Goal: Task Accomplishment & Management: Use online tool/utility

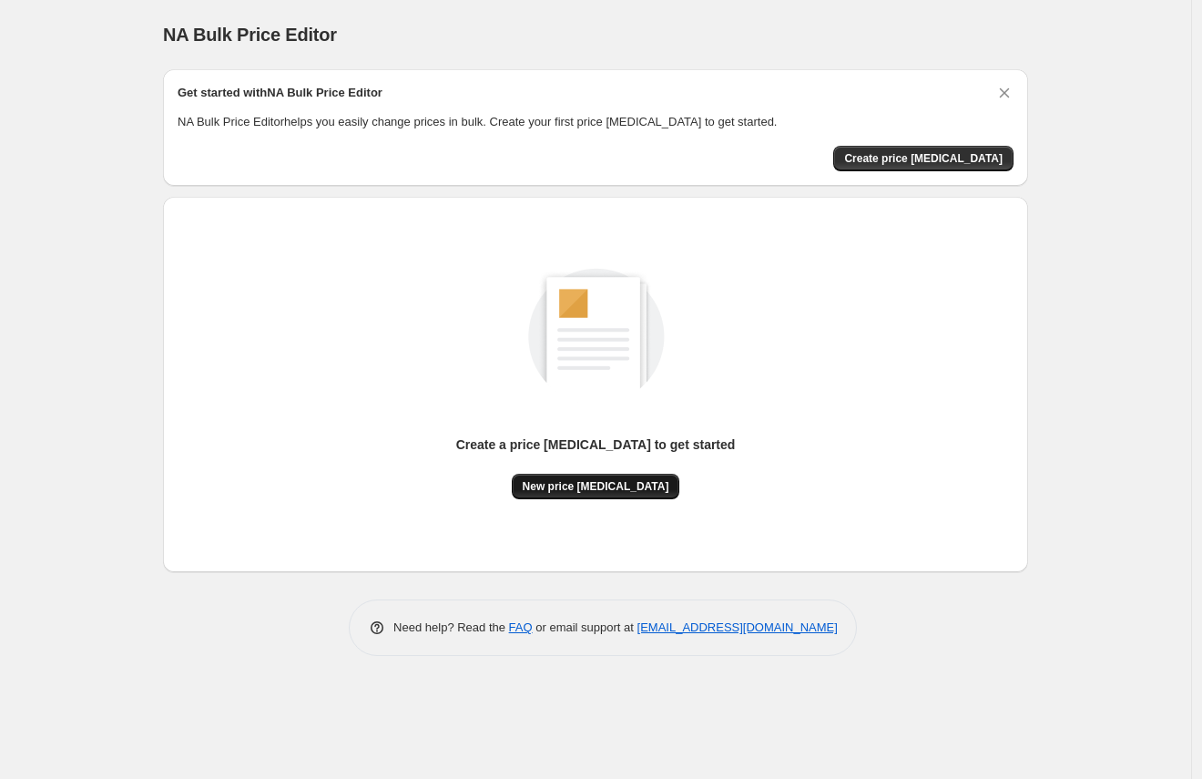
click at [644, 478] on button "New price [MEDICAL_DATA]" at bounding box center [596, 485] width 168 height 25
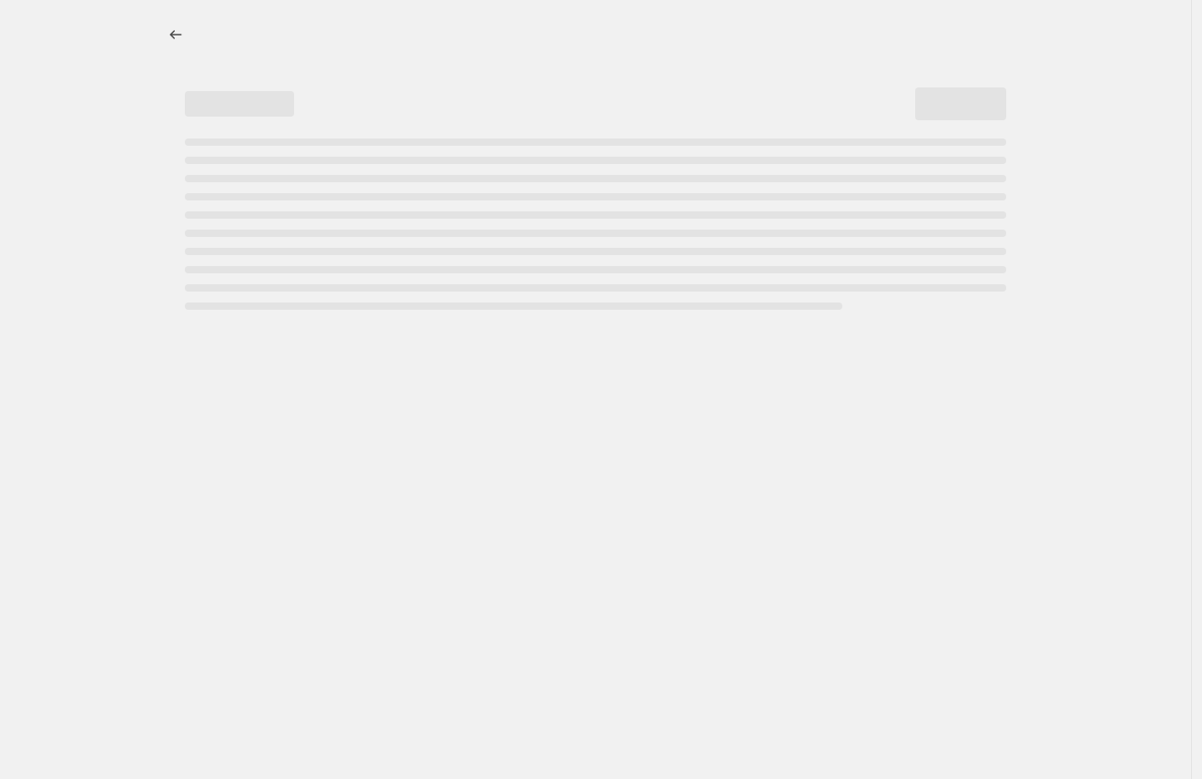
select select "percentage"
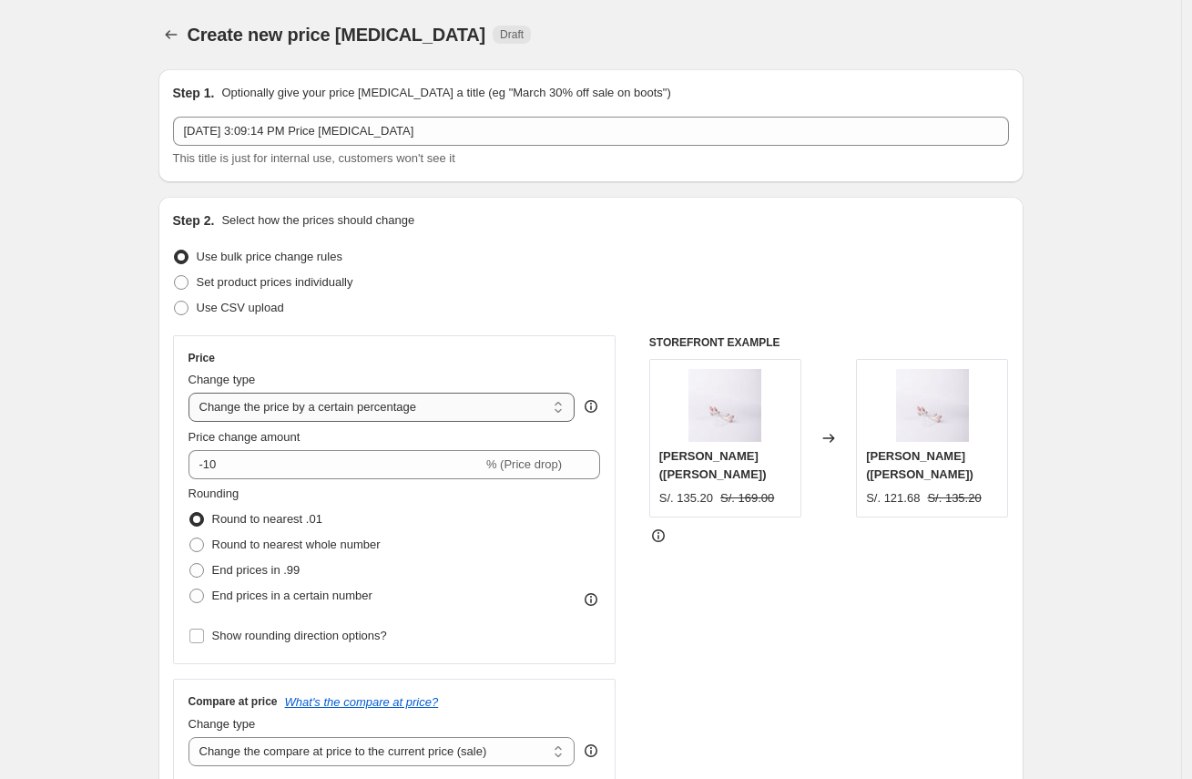
click at [292, 412] on select "Change the price to a certain amount Change the price by a certain amount Chang…" at bounding box center [381, 406] width 387 height 29
click at [300, 565] on span "End prices in .99" at bounding box center [256, 570] width 88 height 14
click at [190, 564] on input "End prices in .99" at bounding box center [189, 563] width 1 height 1
radio input "true"
click at [338, 597] on span "End prices in a certain number" at bounding box center [292, 595] width 160 height 14
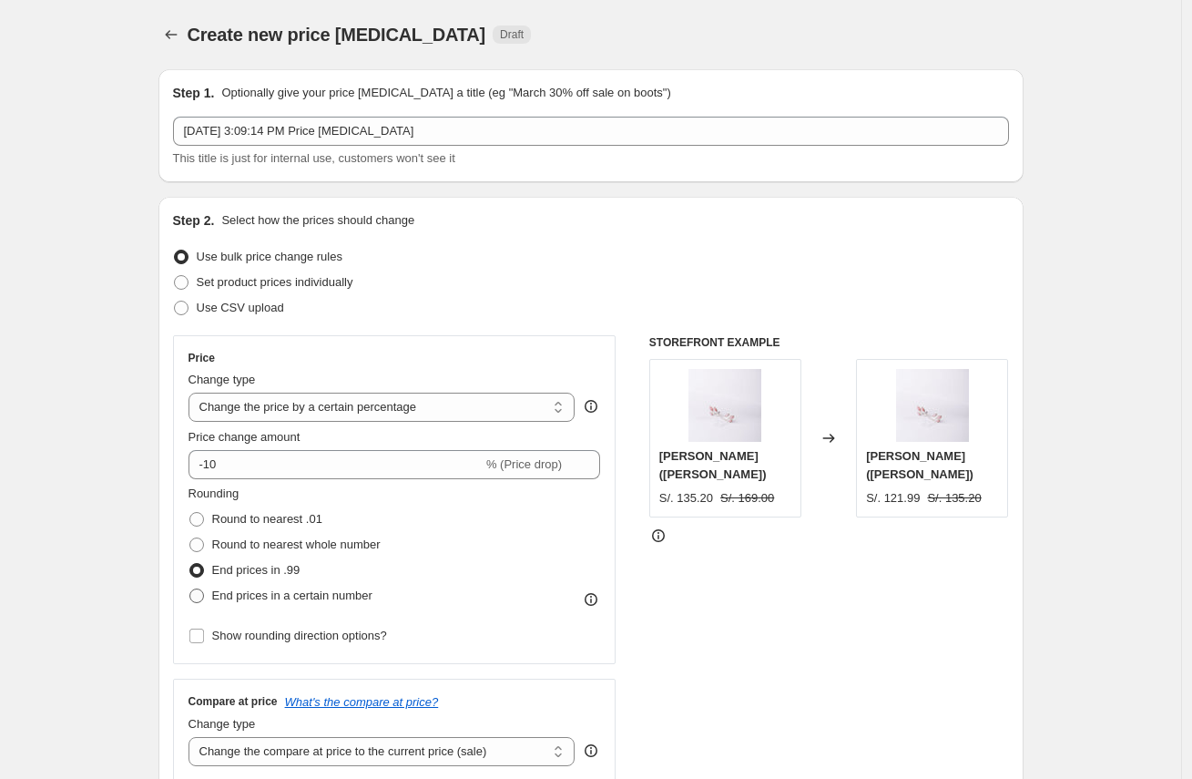
click at [190, 589] on input "End prices in a certain number" at bounding box center [189, 588] width 1 height 1
radio input "true"
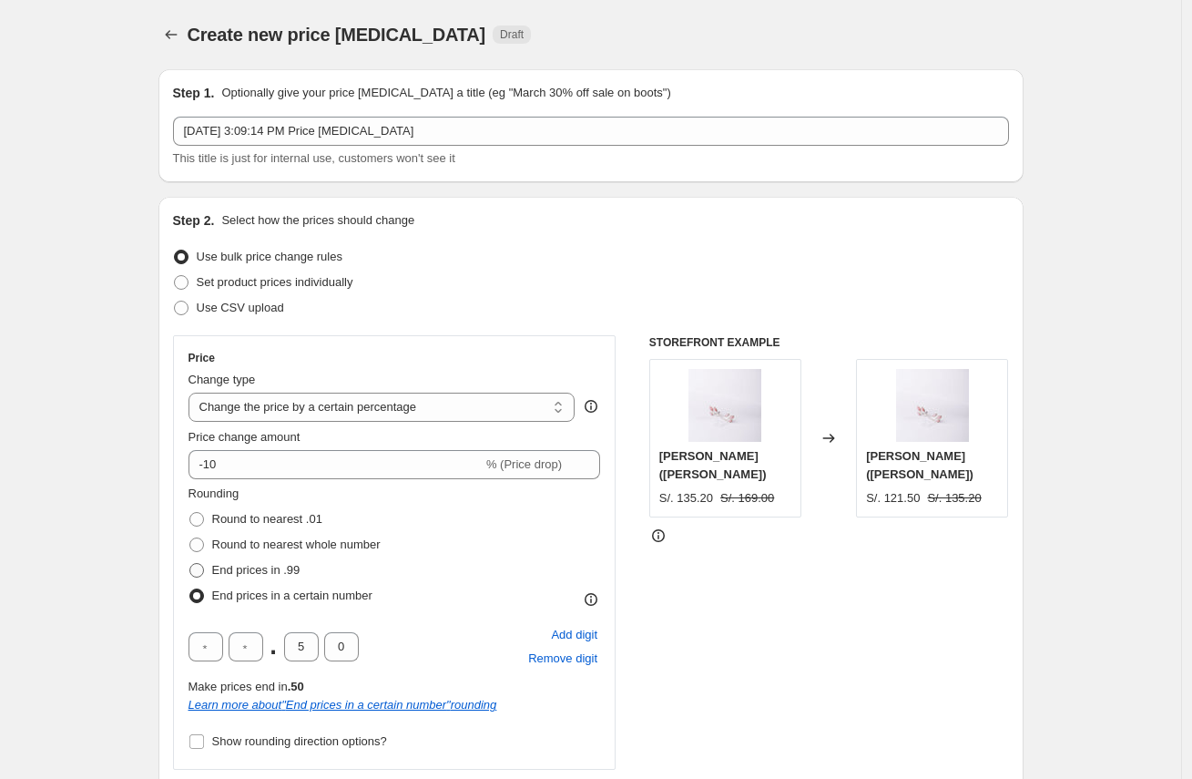
click at [286, 569] on span "End prices in .99" at bounding box center [256, 570] width 88 height 14
click at [190, 564] on input "End prices in .99" at bounding box center [189, 563] width 1 height 1
radio input "true"
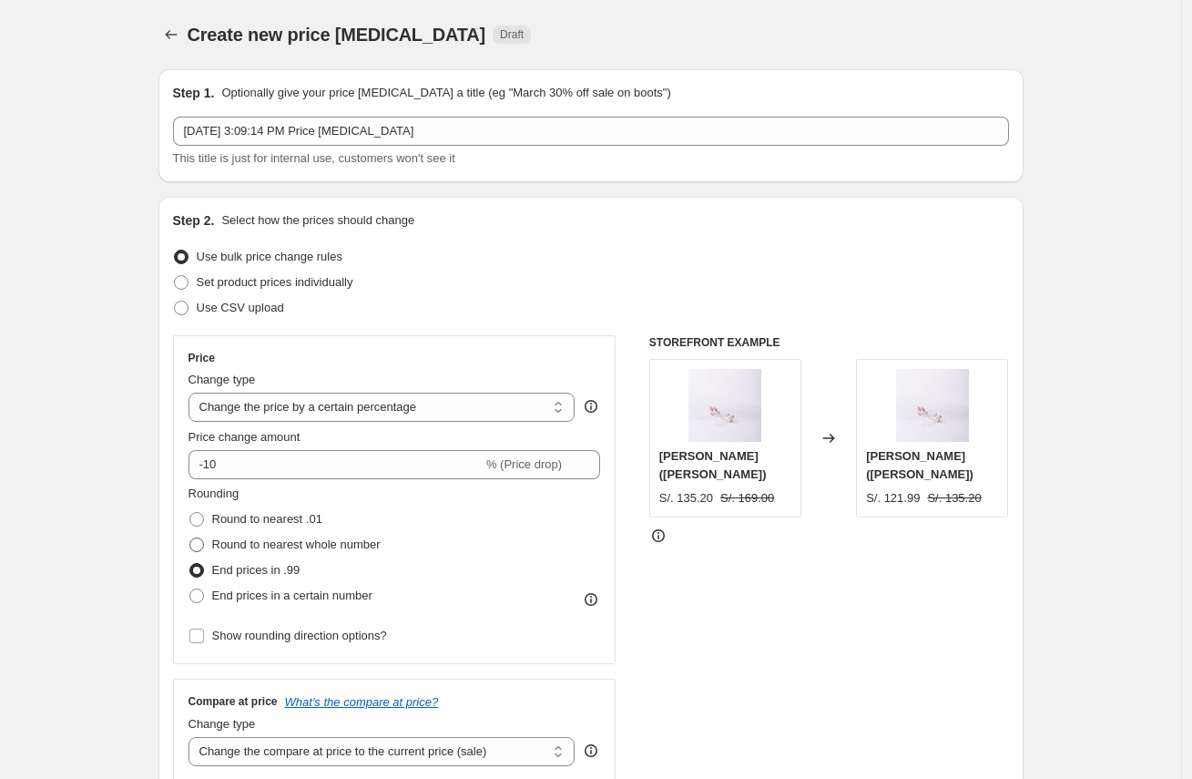
click at [277, 543] on span "Round to nearest whole number" at bounding box center [296, 544] width 168 height 14
click at [190, 538] on input "Round to nearest whole number" at bounding box center [189, 537] width 1 height 1
radio input "true"
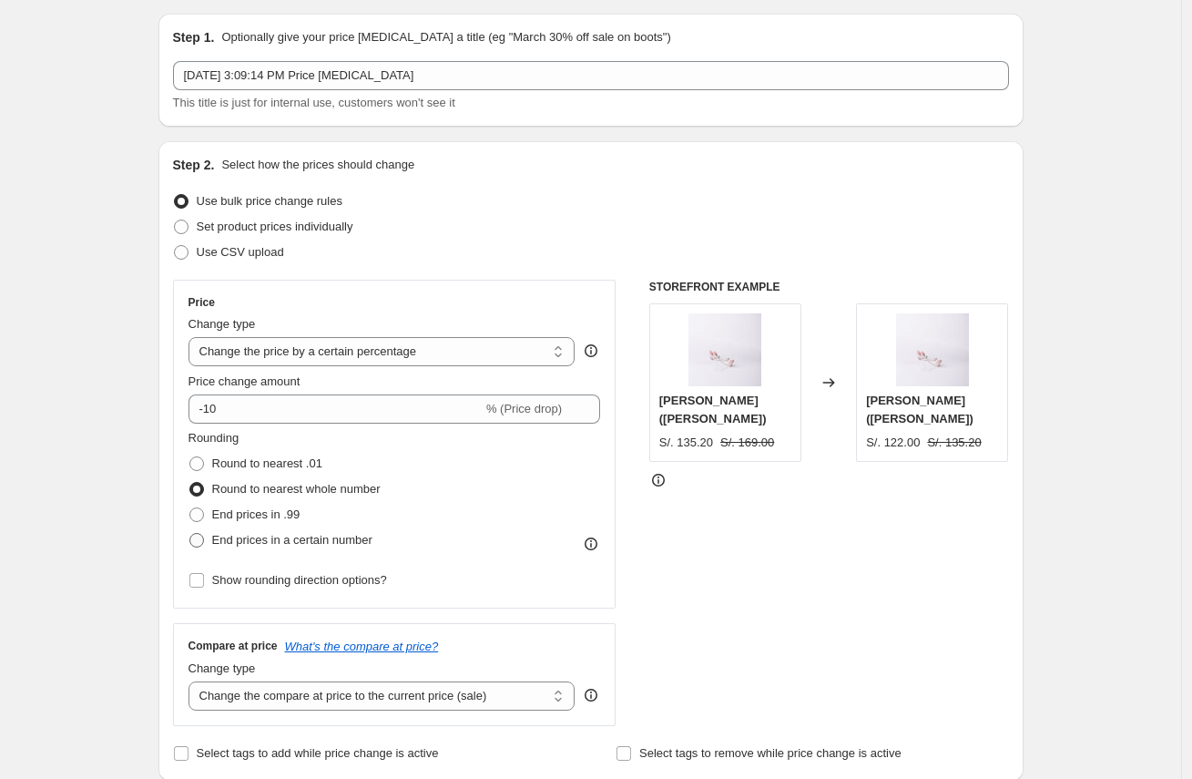
scroll to position [298, 0]
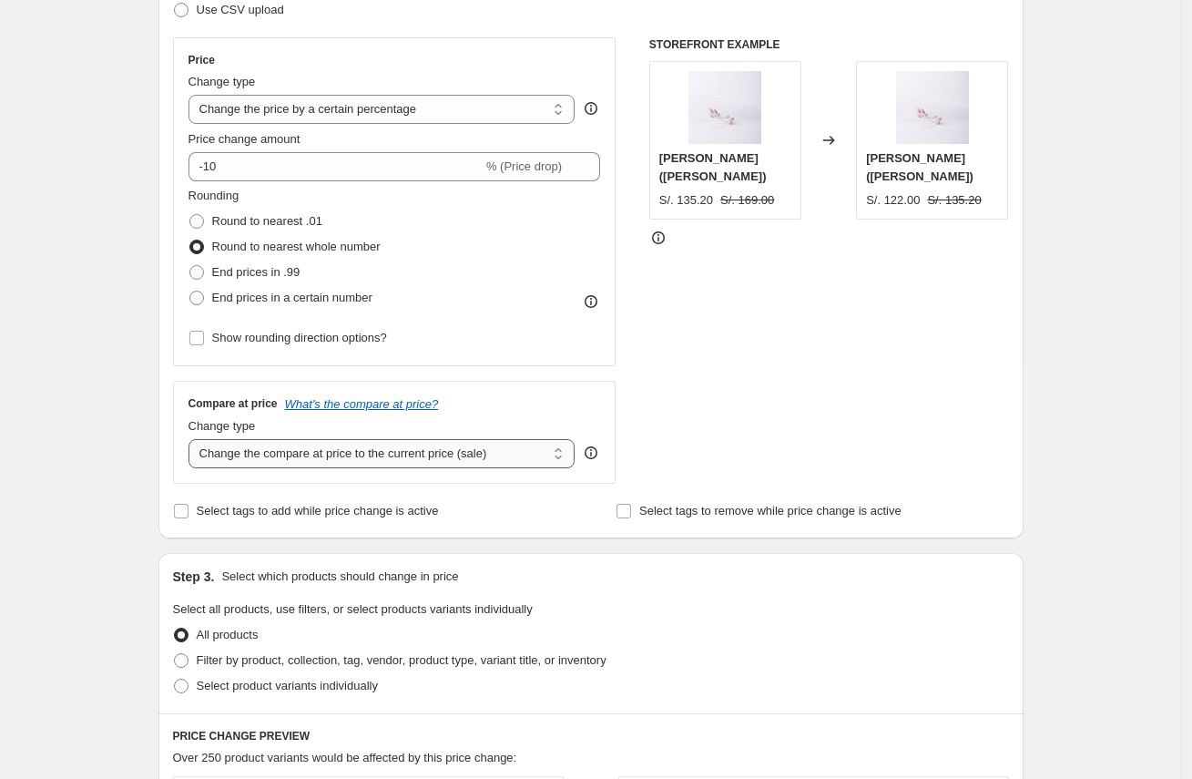
click at [375, 457] on select "Change the compare at price to the current price (sale) Change the compare at p…" at bounding box center [381, 453] width 387 height 29
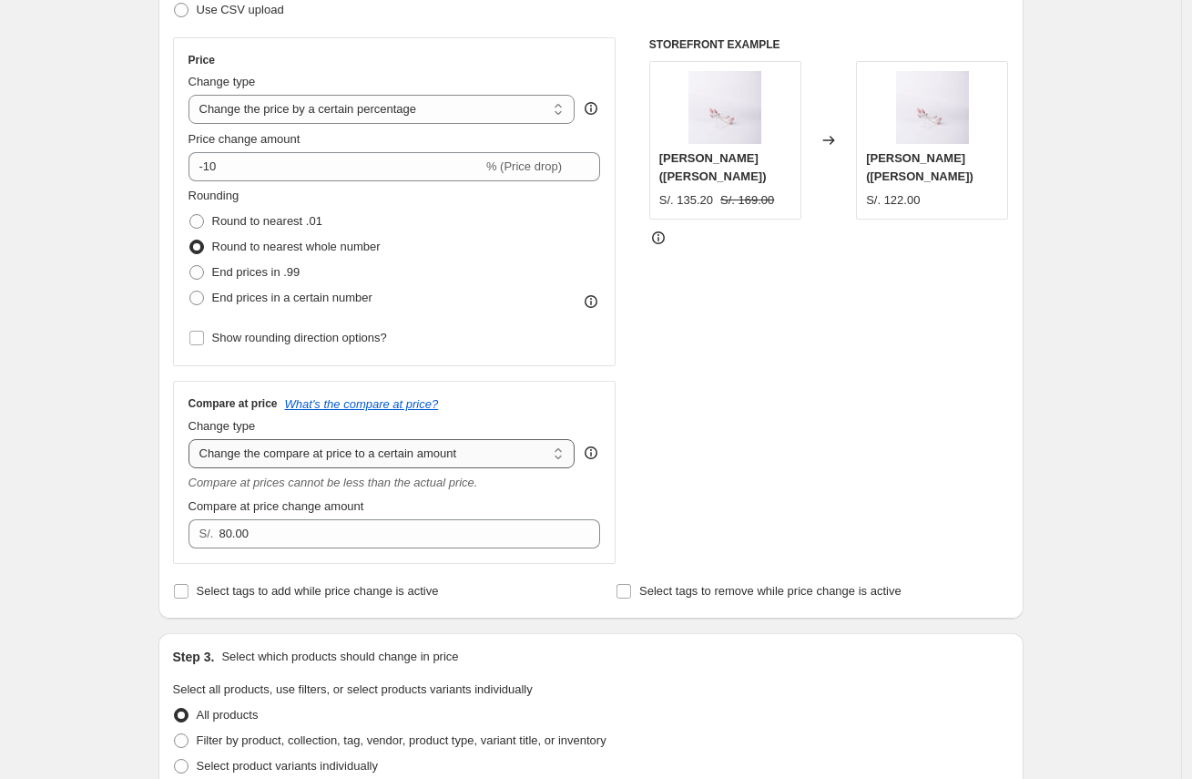
click at [378, 459] on select "Change the compare at price to the current price (sale) Change the compare at p…" at bounding box center [381, 453] width 387 height 29
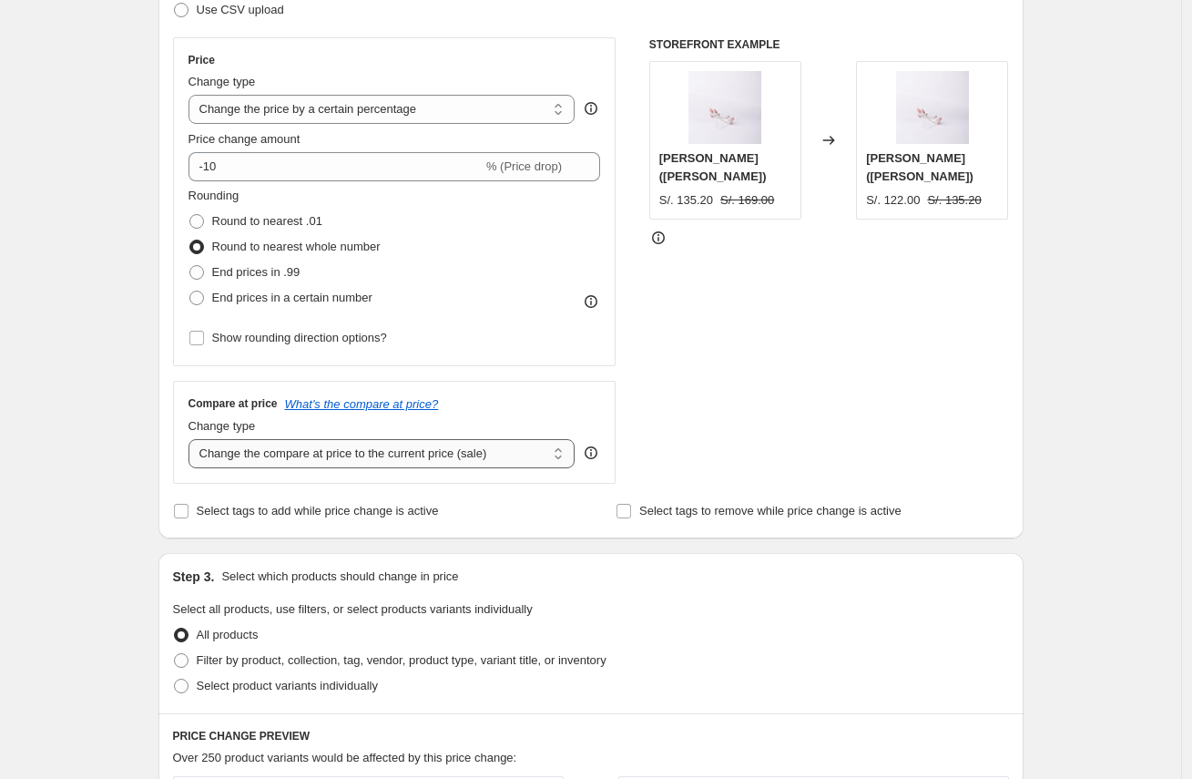
click at [383, 451] on select "Change the compare at price to the current price (sale) Change the compare at p…" at bounding box center [381, 453] width 387 height 29
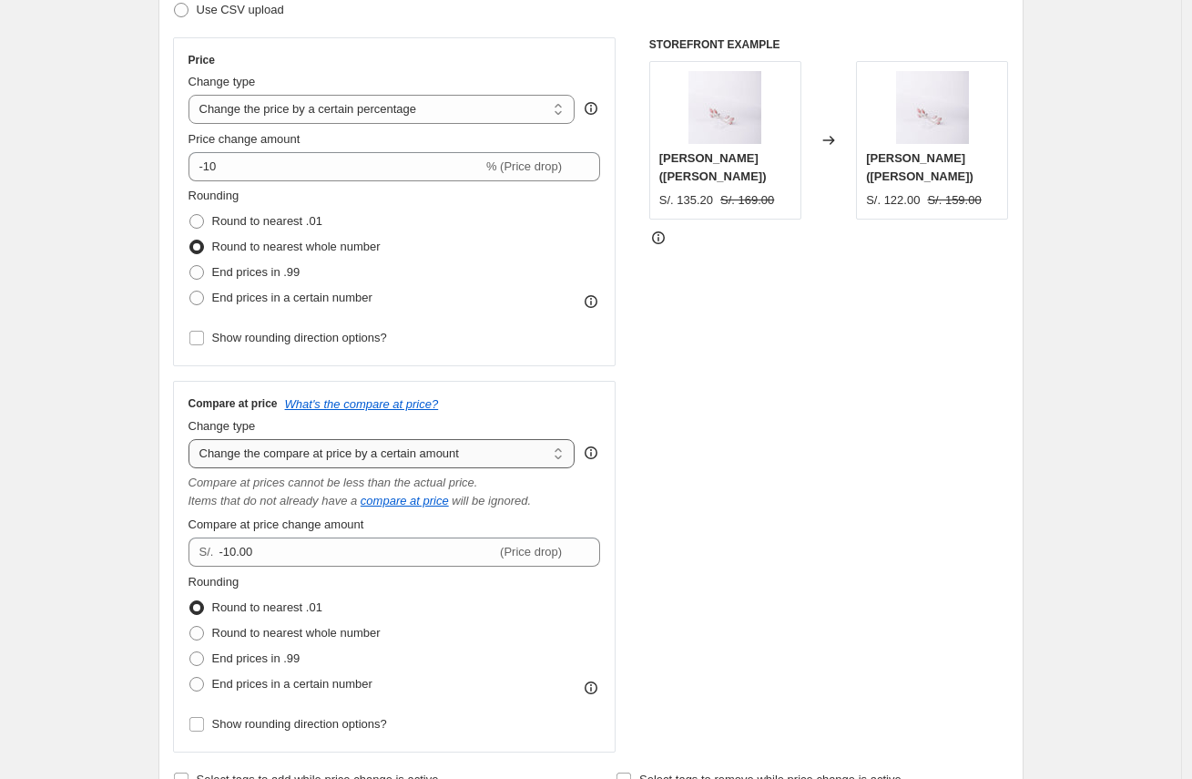
click at [387, 453] on select "Change the compare at price to the current price (sale) Change the compare at p…" at bounding box center [381, 453] width 387 height 29
select select "percentage"
type input "-15"
click at [387, 454] on select "Change the compare at price to the current price (sale) Change the compare at p…" at bounding box center [381, 453] width 387 height 29
select select "bp"
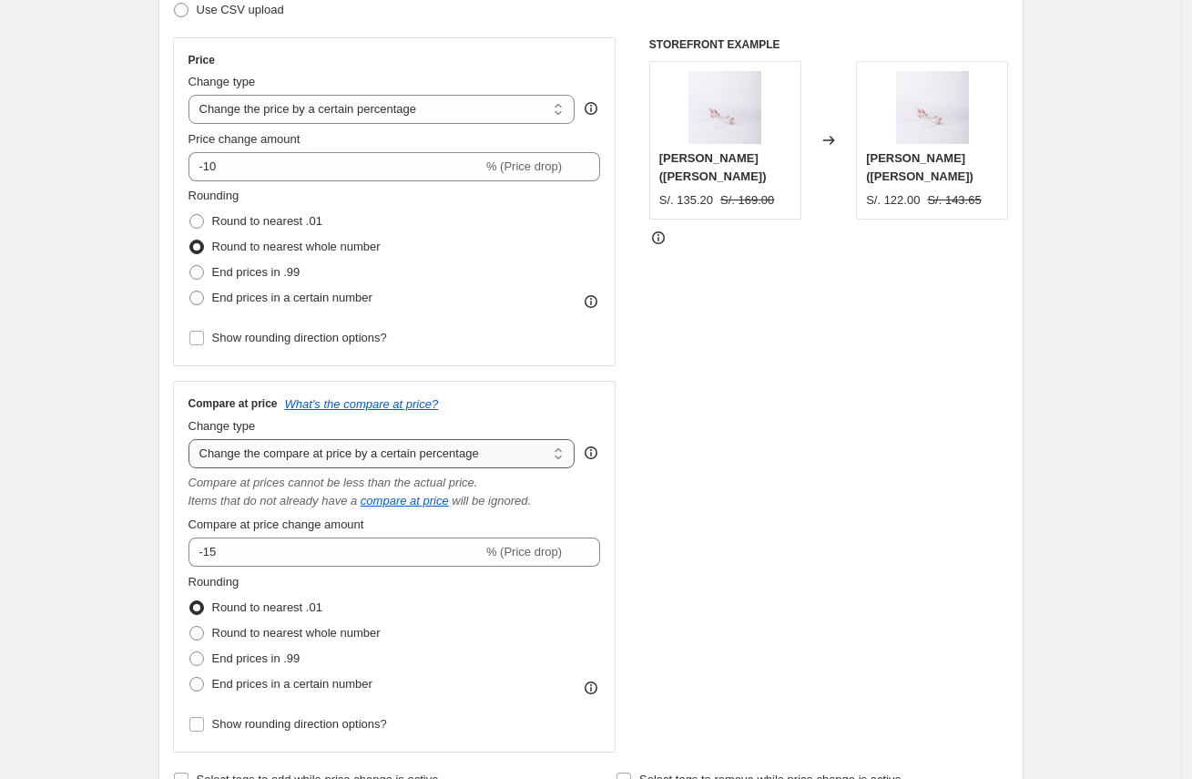
type input "12.00"
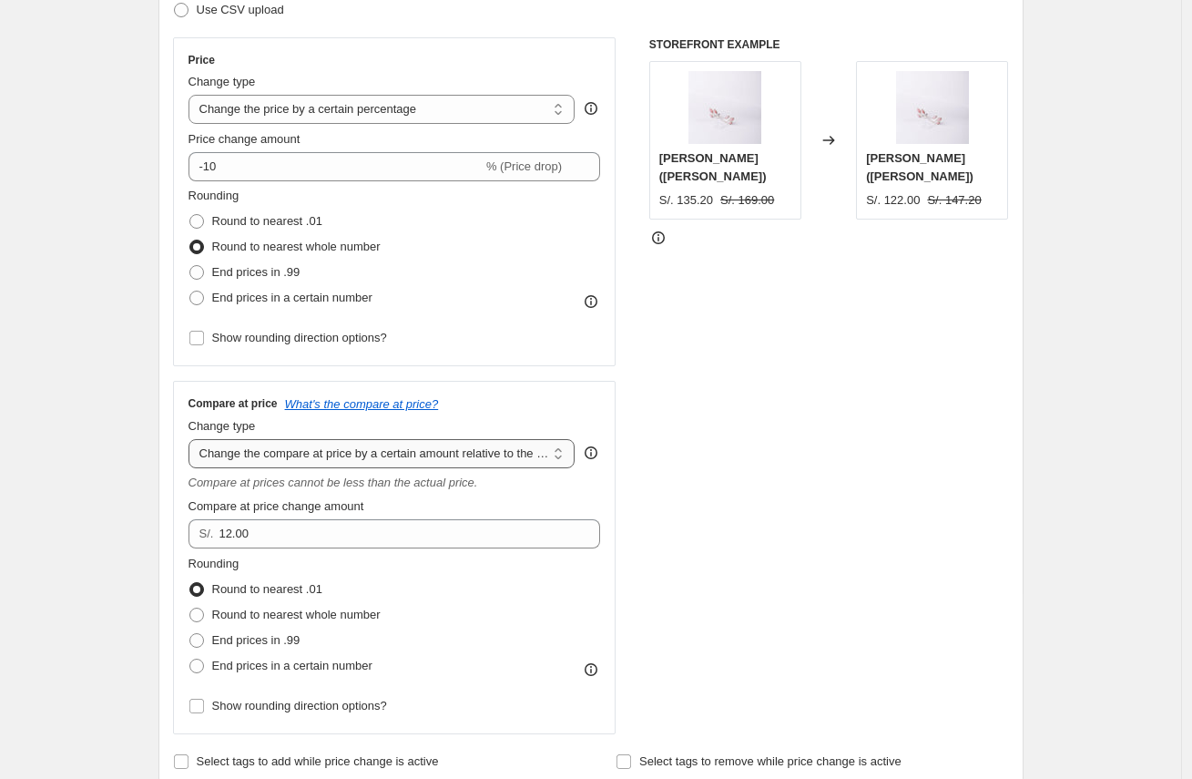
click at [381, 452] on select "Change the compare at price to the current price (sale) Change the compare at p…" at bounding box center [381, 453] width 387 height 29
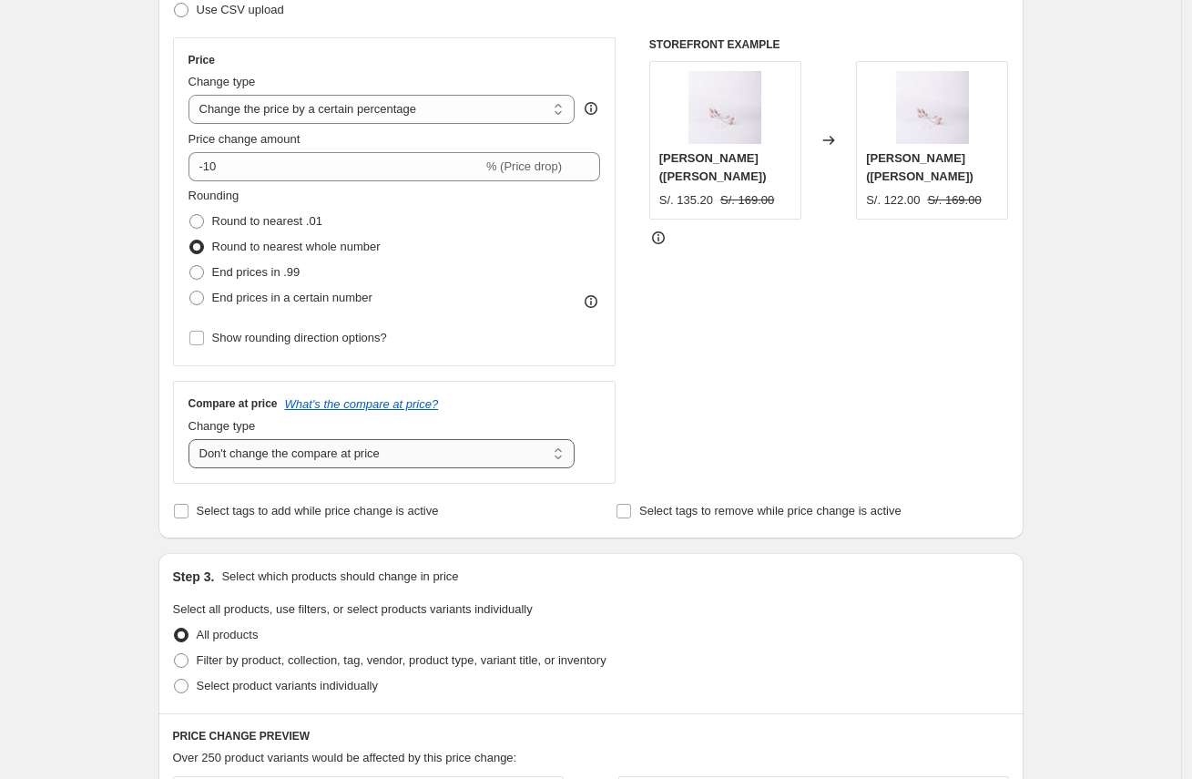
click at [383, 450] on select "Change the compare at price to the current price (sale) Change the compare at p…" at bounding box center [381, 453] width 387 height 29
select select "to"
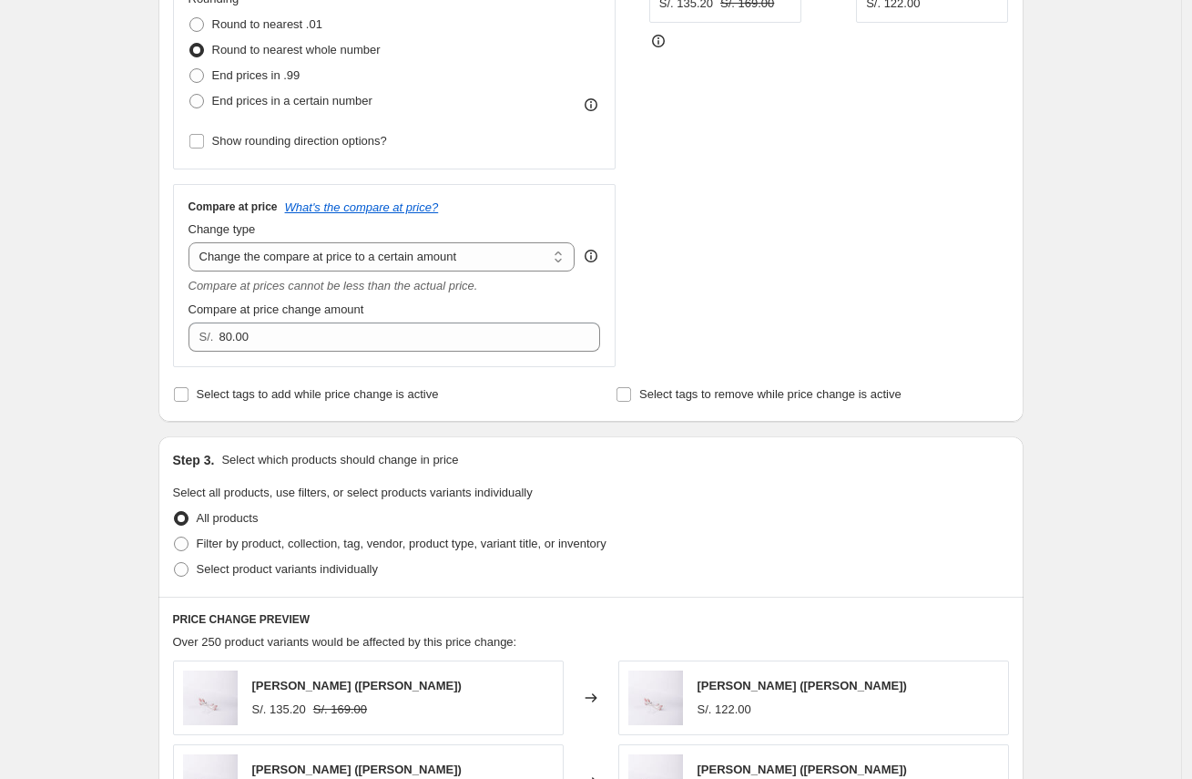
scroll to position [538, 0]
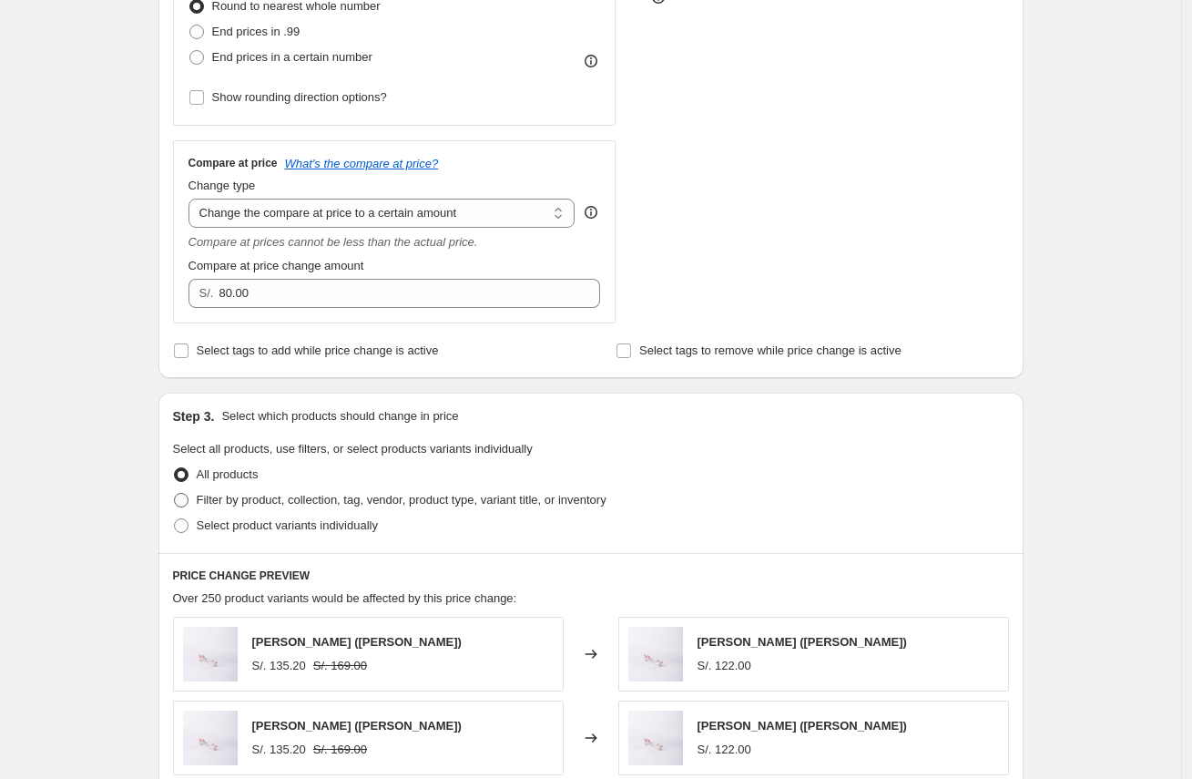
click at [310, 501] on span "Filter by product, collection, tag, vendor, product type, variant title, or inv…" at bounding box center [402, 500] width 410 height 14
click at [175, 494] on input "Filter by product, collection, tag, vendor, product type, variant title, or inv…" at bounding box center [174, 493] width 1 height 1
radio input "true"
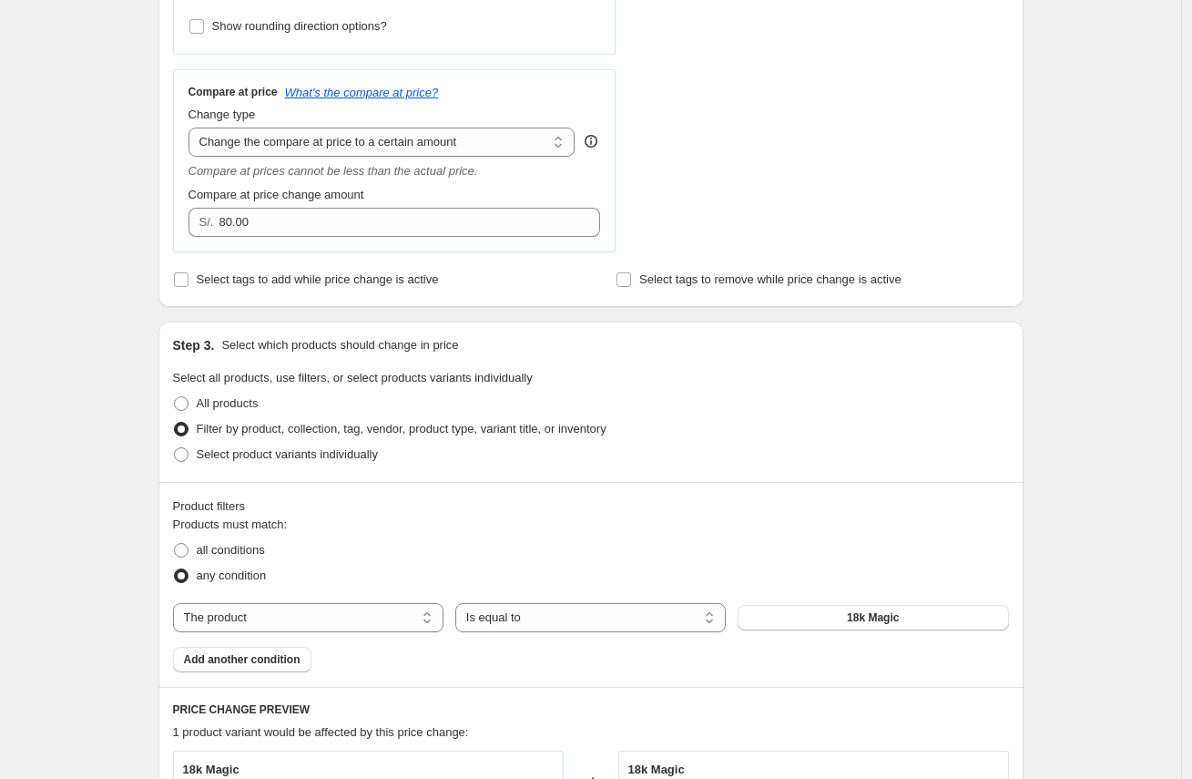
scroll to position [810, 0]
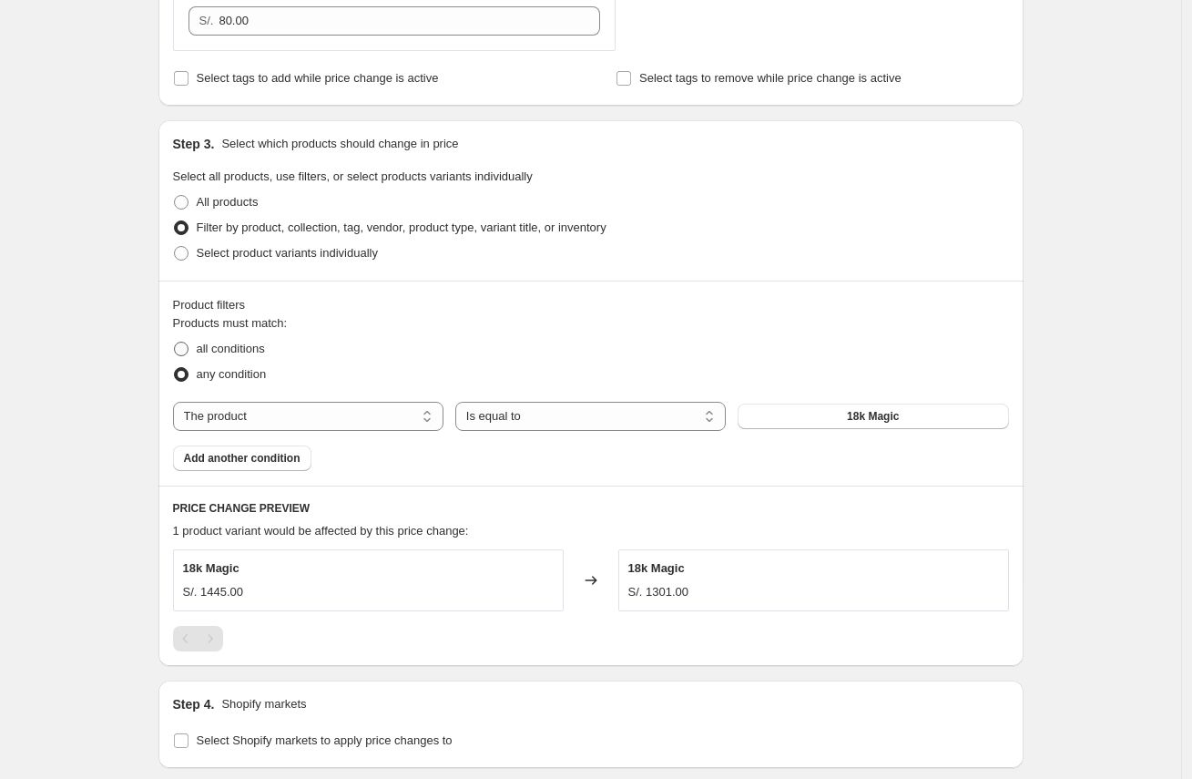
click at [233, 345] on span "all conditions" at bounding box center [231, 348] width 68 height 14
click at [175, 342] on input "all conditions" at bounding box center [174, 341] width 1 height 1
radio input "true"
click at [290, 417] on select "The product The product's collection The product's tag The product's vendor The…" at bounding box center [308, 416] width 270 height 29
click at [296, 466] on button "Add another condition" at bounding box center [242, 457] width 138 height 25
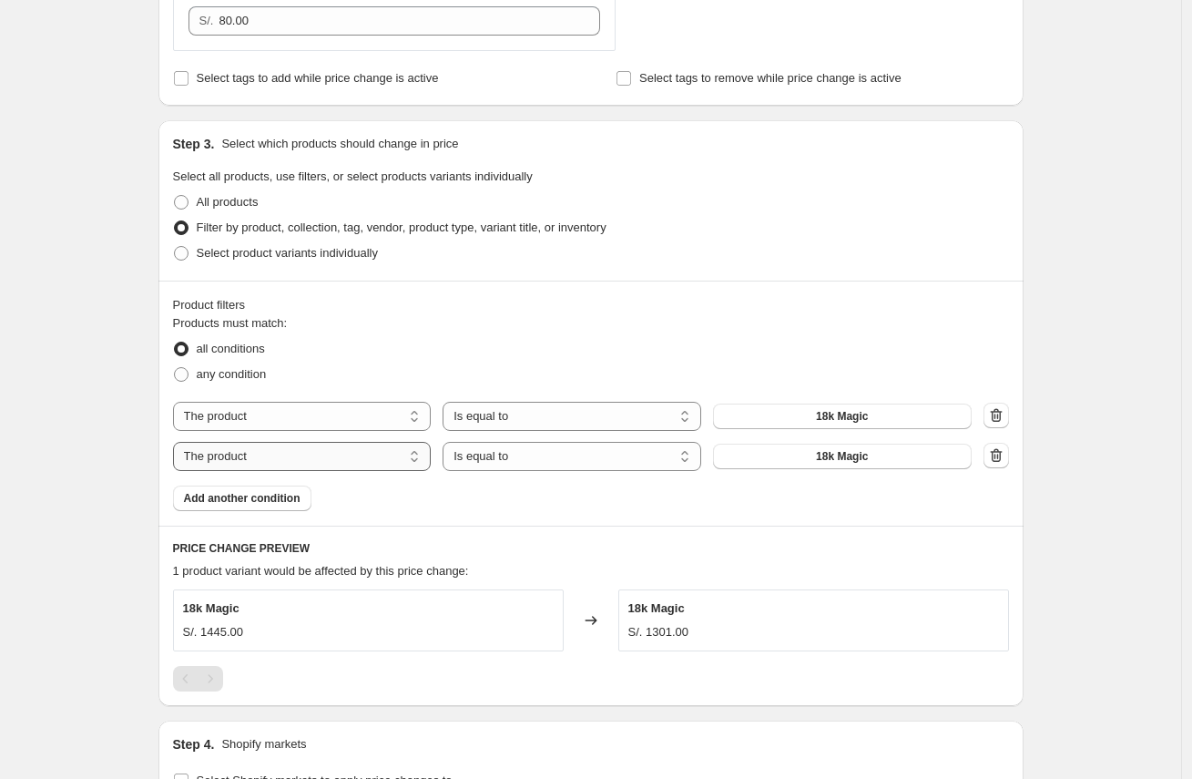
click at [296, 465] on select "The product The product's collection The product's tag The product's vendor The…" at bounding box center [302, 456] width 259 height 29
click at [755, 442] on div "The product The product's collection The product's tag The product's vendor The…" at bounding box center [572, 456] width 799 height 29
click at [600, 447] on select "Is equal to Is not equal to" at bounding box center [572, 456] width 259 height 29
click at [334, 459] on select "The product The product's collection The product's tag The product's vendor The…" at bounding box center [302, 456] width 259 height 29
select select "collection"
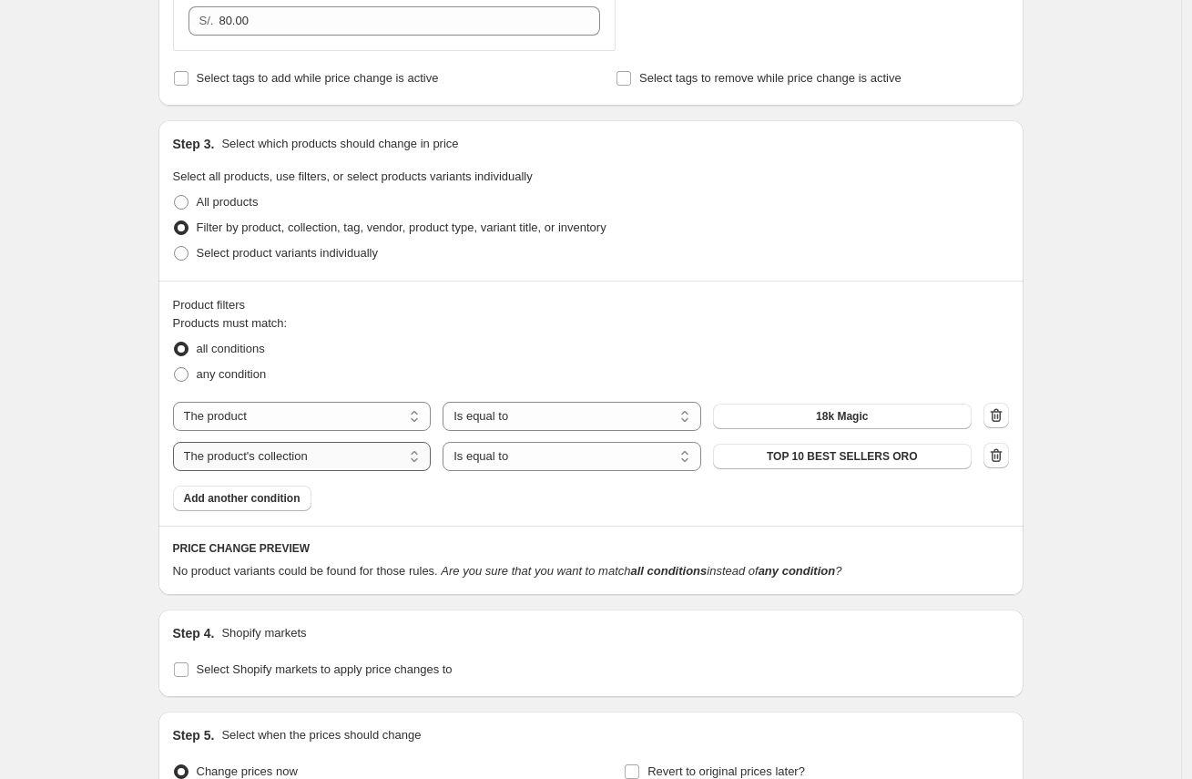
click at [292, 460] on select "The product The product's collection The product's tag The product's vendor The…" at bounding box center [302, 456] width 259 height 29
drag, startPoint x: 193, startPoint y: 568, endPoint x: 586, endPoint y: 568, distance: 393.4
click at [586, 568] on div "No product variants could be found for those rules. Are you sure that you want …" at bounding box center [591, 571] width 836 height 18
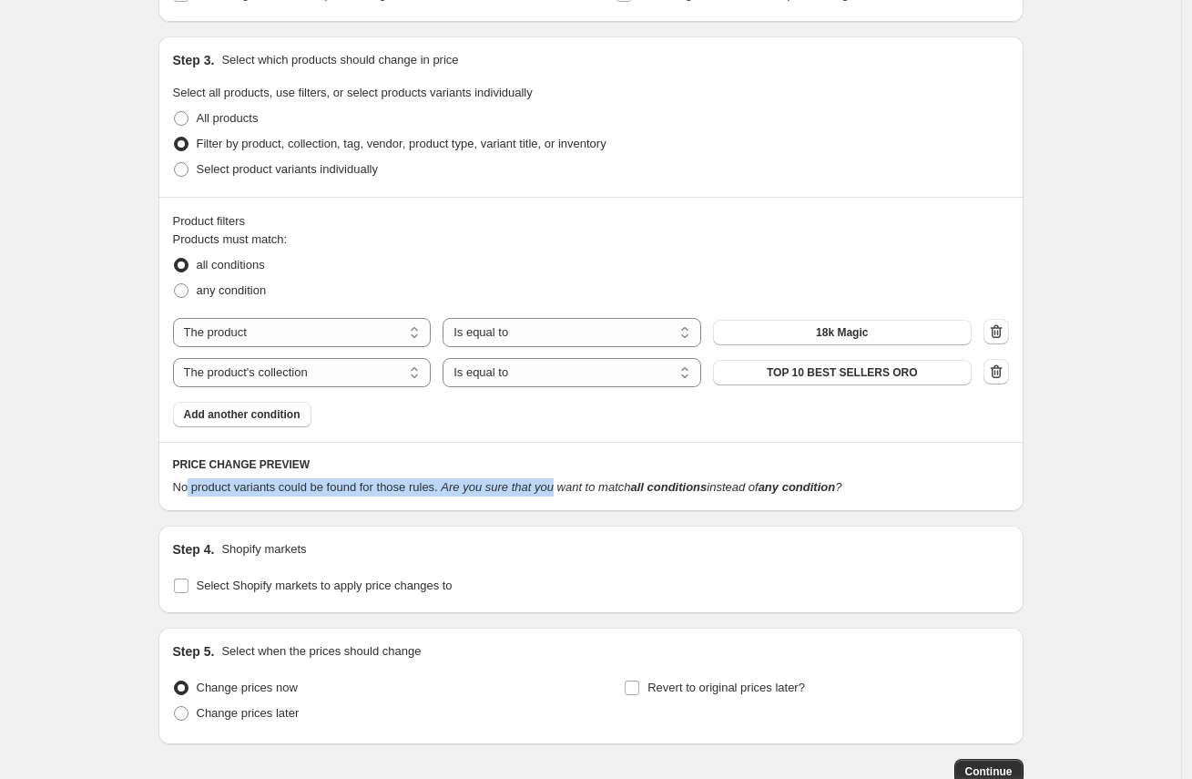
scroll to position [996, 0]
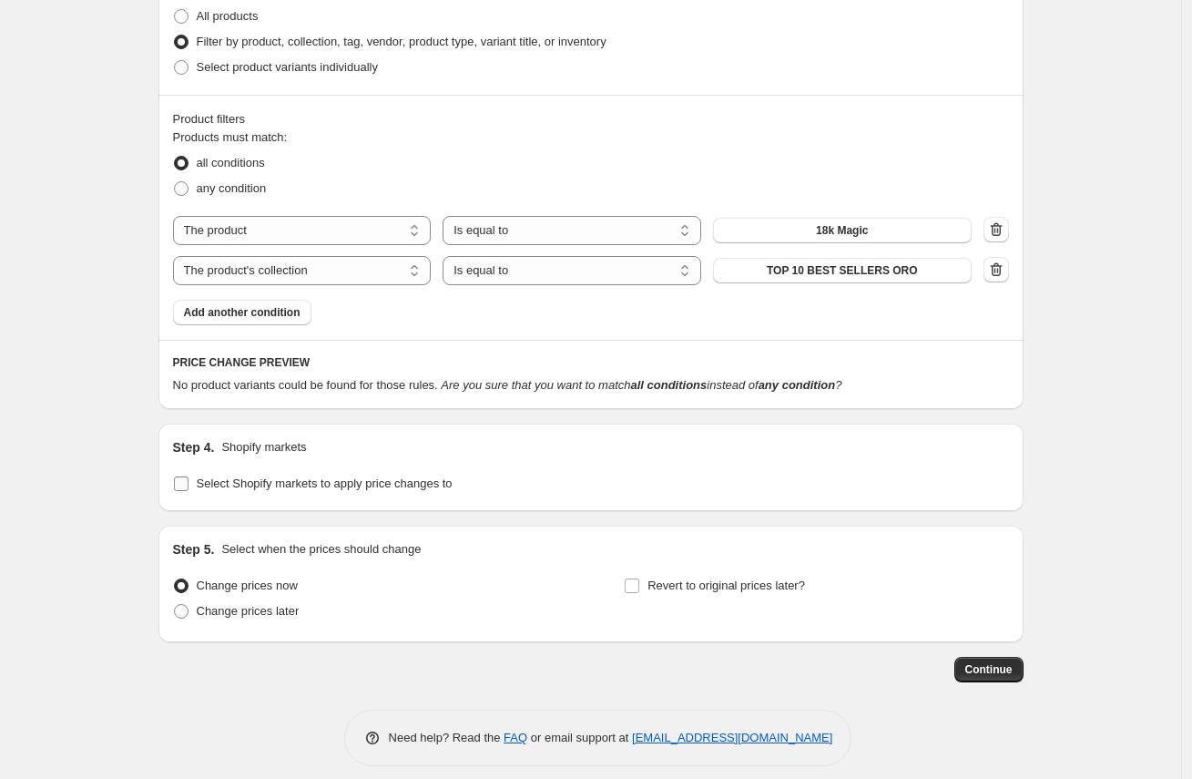
click at [296, 475] on span "Select Shopify markets to apply price changes to" at bounding box center [325, 483] width 256 height 18
click at [188, 476] on input "Select Shopify markets to apply price changes to" at bounding box center [181, 483] width 15 height 15
checkbox input "true"
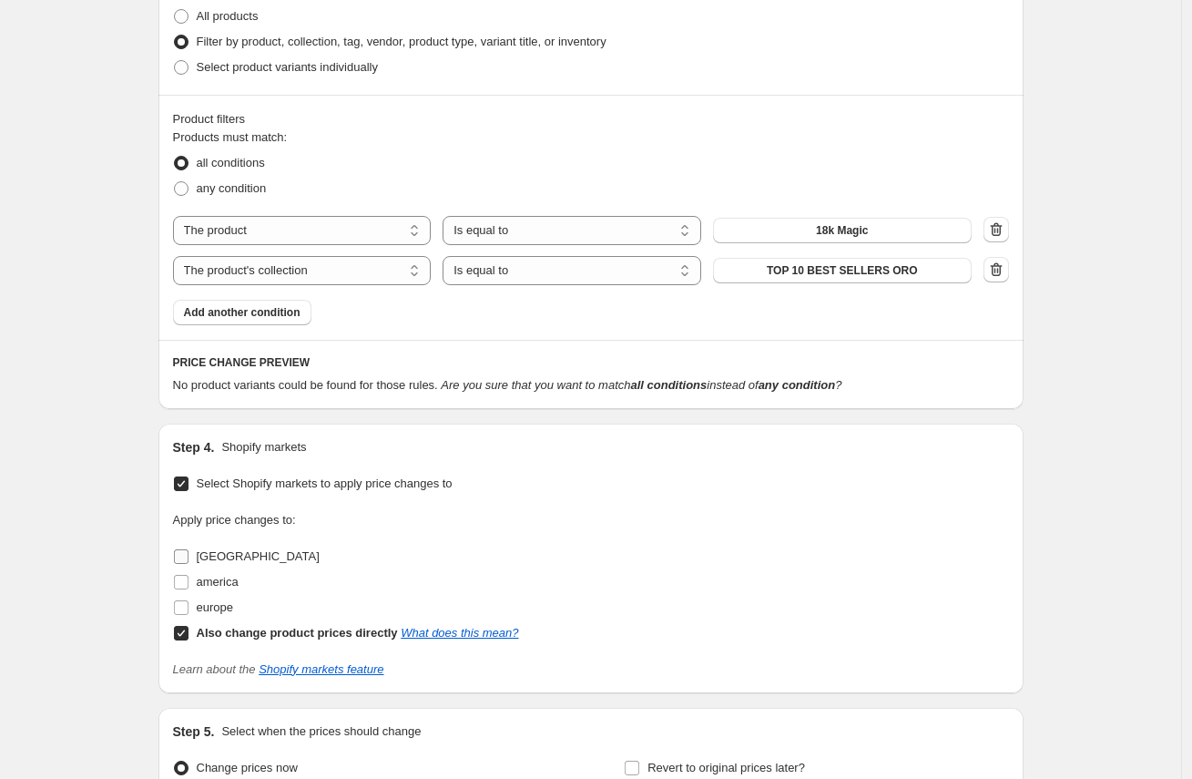
click at [221, 555] on span "[GEOGRAPHIC_DATA]" at bounding box center [258, 556] width 123 height 14
click at [188, 555] on input "[GEOGRAPHIC_DATA]" at bounding box center [181, 556] width 15 height 15
checkbox input "true"
click at [214, 577] on span "america" at bounding box center [218, 582] width 42 height 14
click at [188, 577] on input "america" at bounding box center [181, 582] width 15 height 15
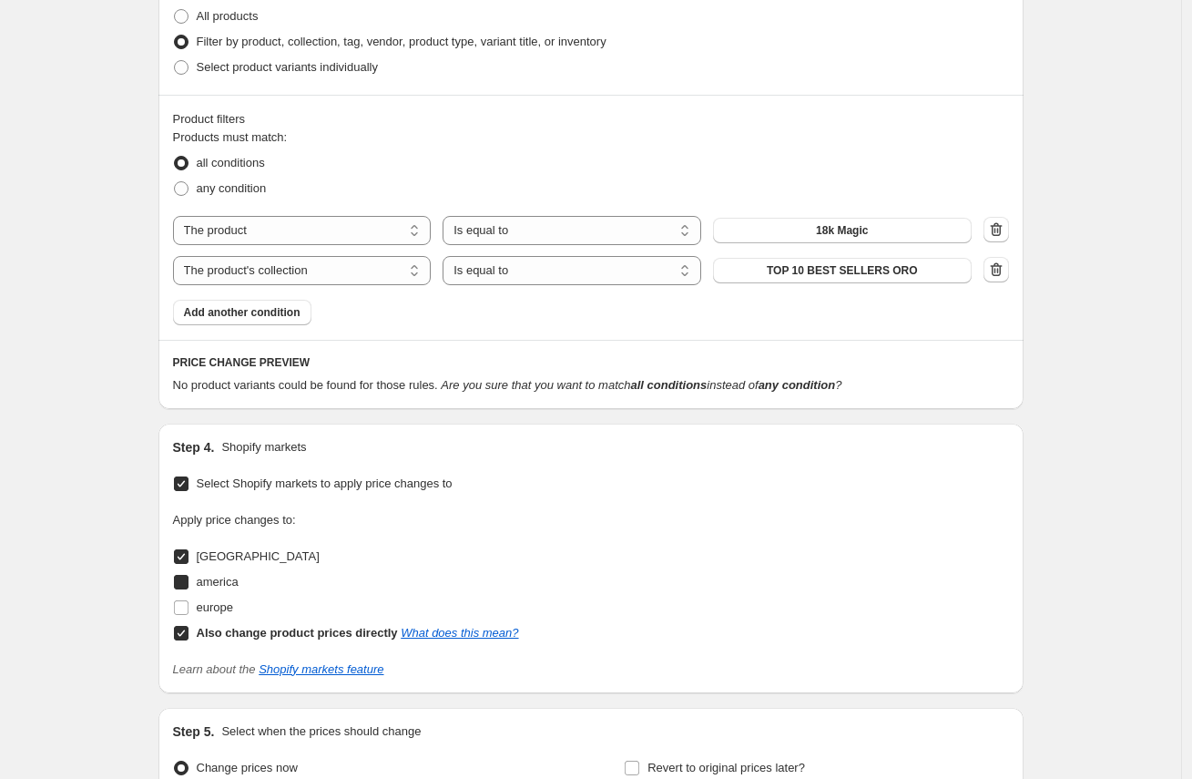
checkbox input "true"
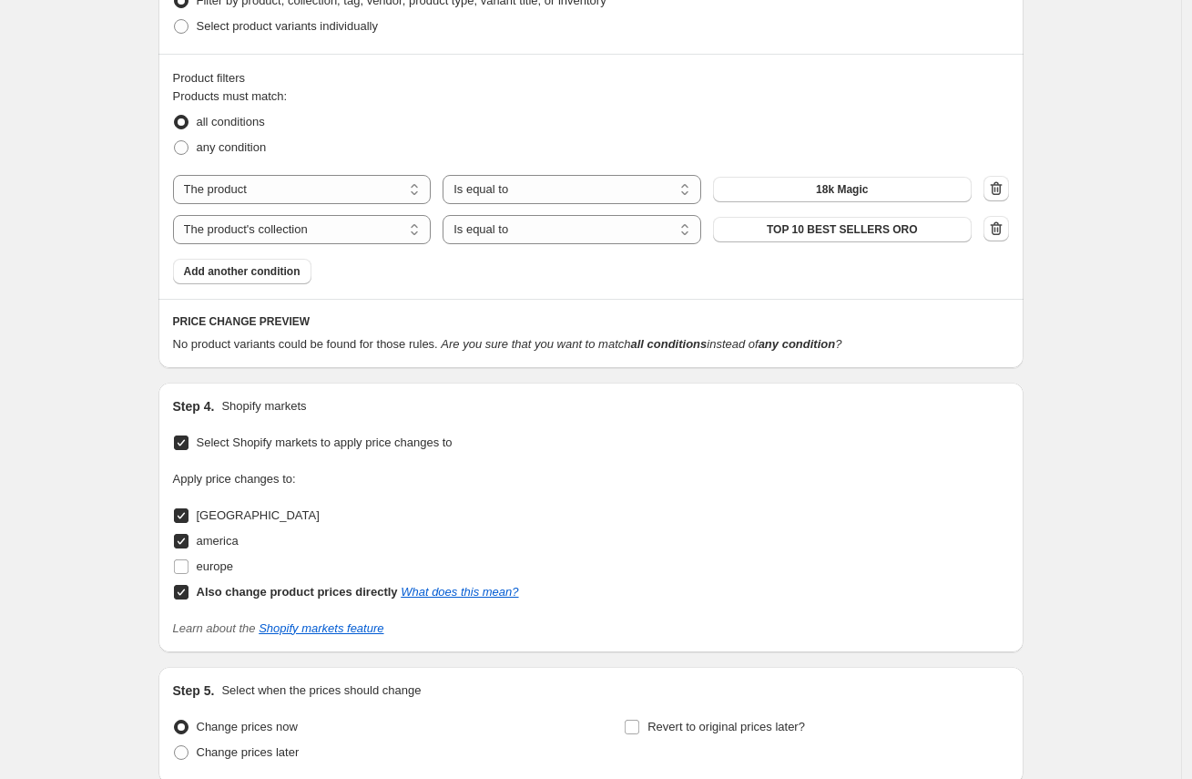
scroll to position [1126, 0]
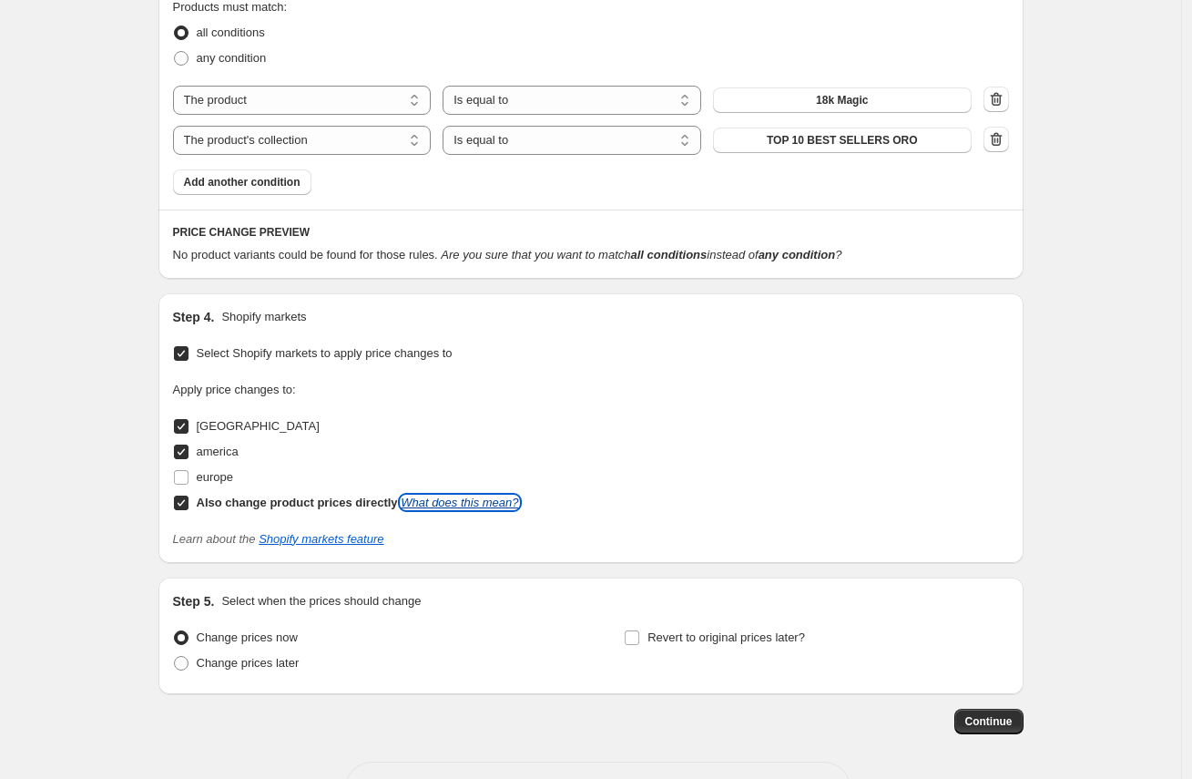
click at [514, 502] on link "What does this mean?" at bounding box center [459, 502] width 117 height 14
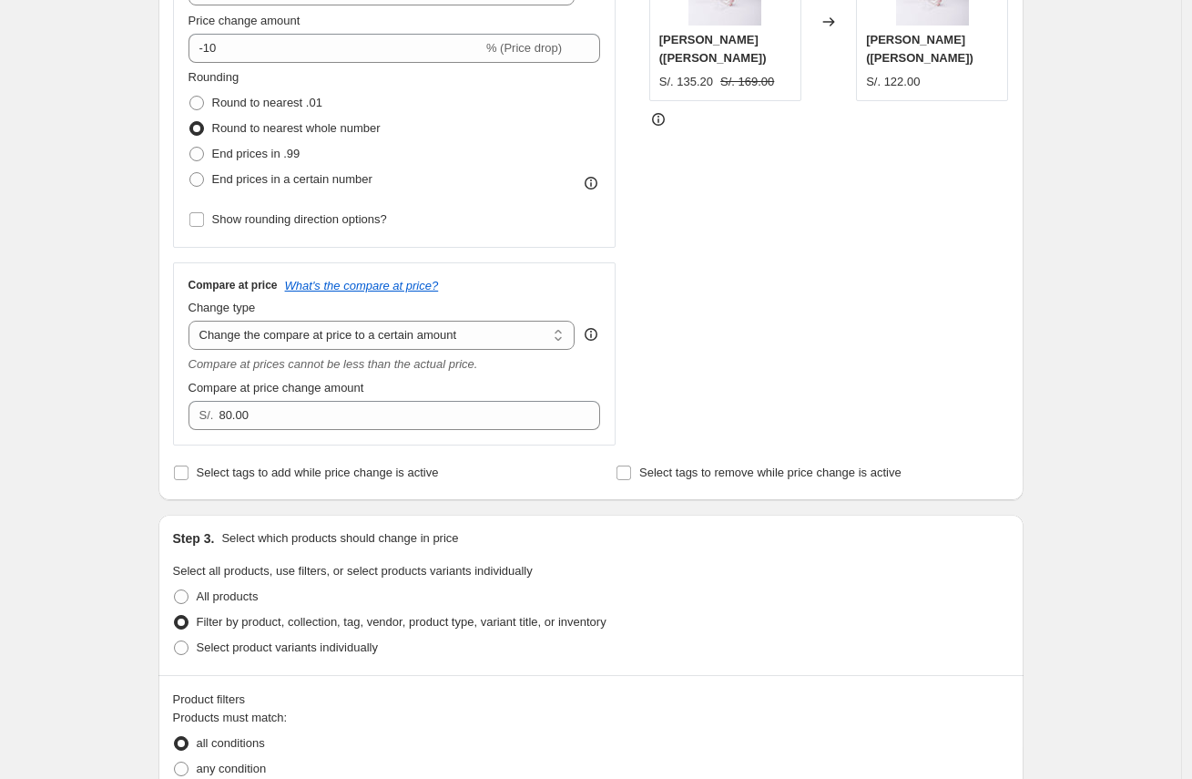
scroll to position [52, 0]
